Goal: Transaction & Acquisition: Purchase product/service

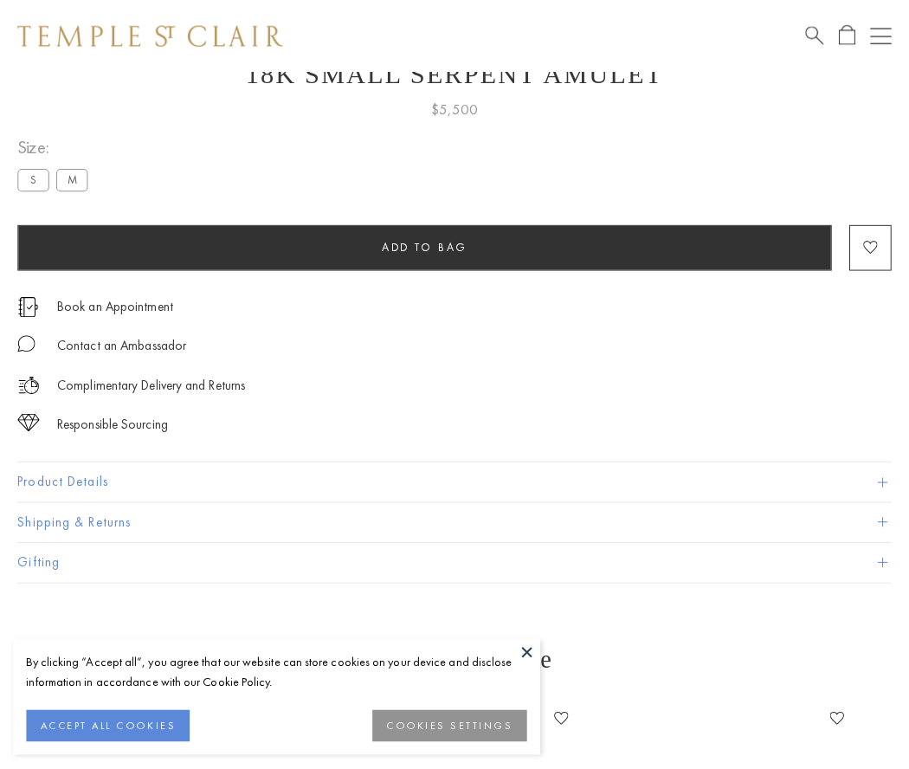
scroll to position [69, 0]
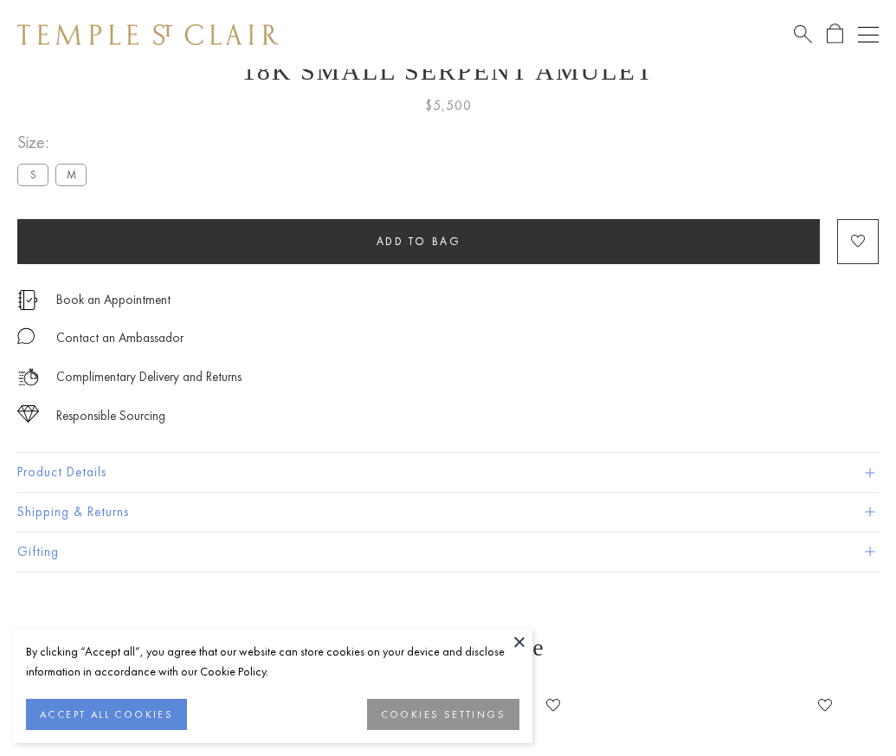
click at [418, 241] on span "Add to bag" at bounding box center [418, 241] width 85 height 15
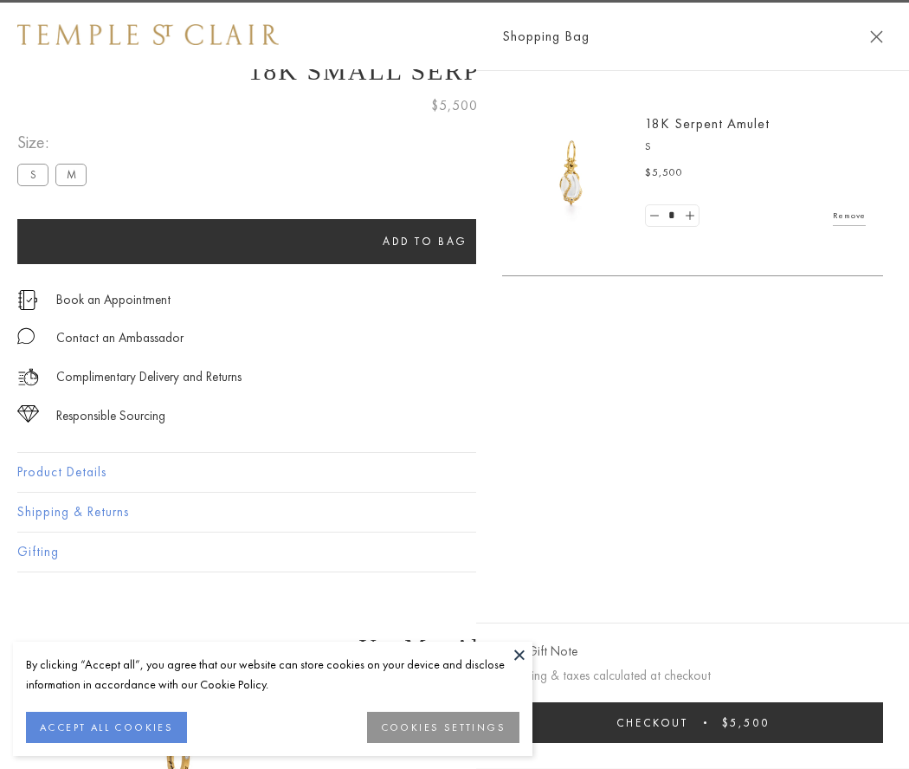
click at [704, 722] on button "Checkout $5,500" at bounding box center [692, 722] width 381 height 41
